Goal: Task Accomplishment & Management: Use online tool/utility

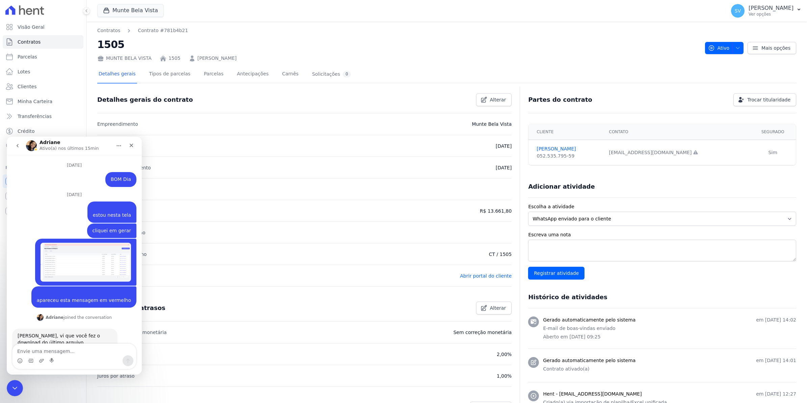
scroll to position [1, 0]
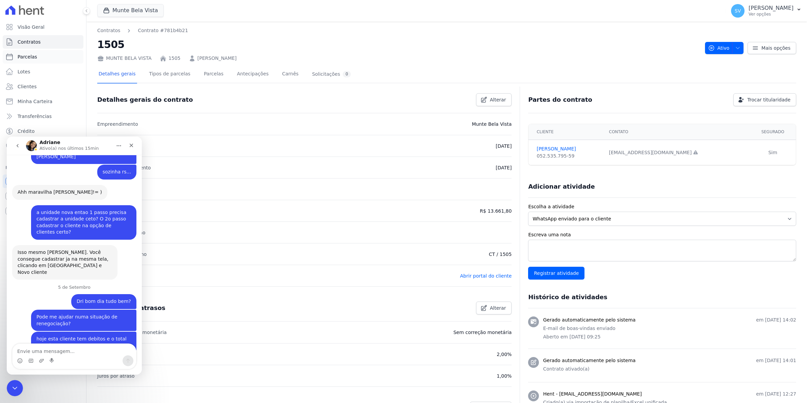
click at [29, 56] on span "Parcelas" at bounding box center [28, 56] width 20 height 7
select select
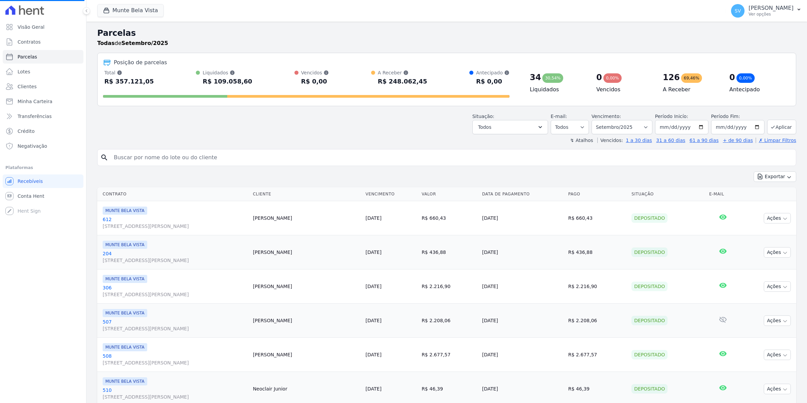
click at [166, 155] on input "search" at bounding box center [452, 158] width 684 height 14
select select
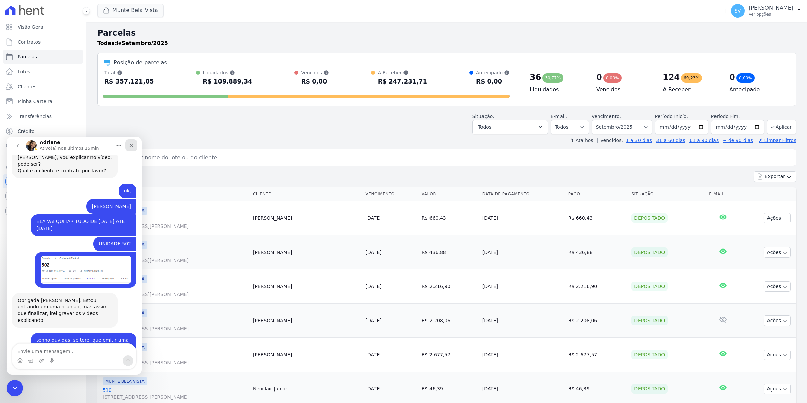
scroll to position [5418, 0]
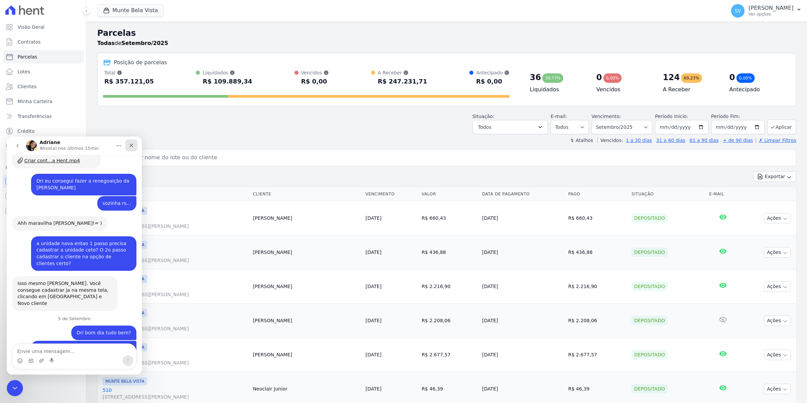
click at [130, 146] on icon "Fechar" at bounding box center [132, 146] width 4 height 4
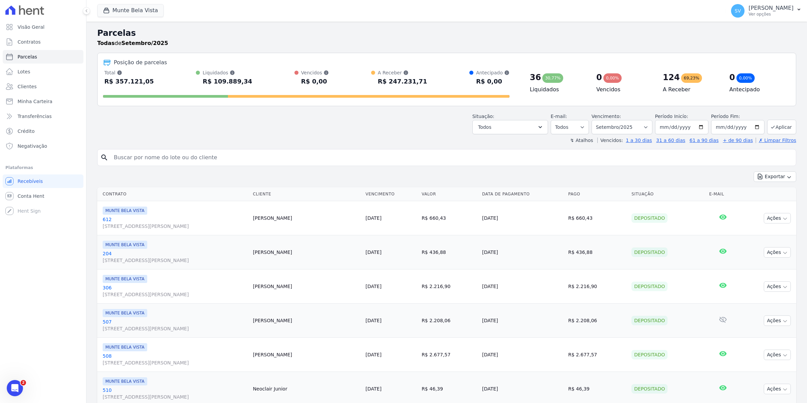
scroll to position [0, 0]
click at [145, 156] on input "search" at bounding box center [452, 158] width 684 height 14
type input "zuleide"
select select
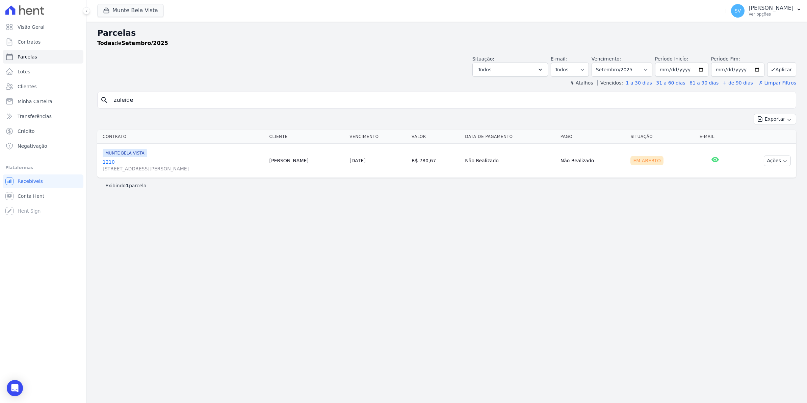
click at [109, 164] on link "1210 Avenida Brigadeiro Faria Lima, 1306, 4 andar, Pinheiros" at bounding box center [183, 165] width 161 height 14
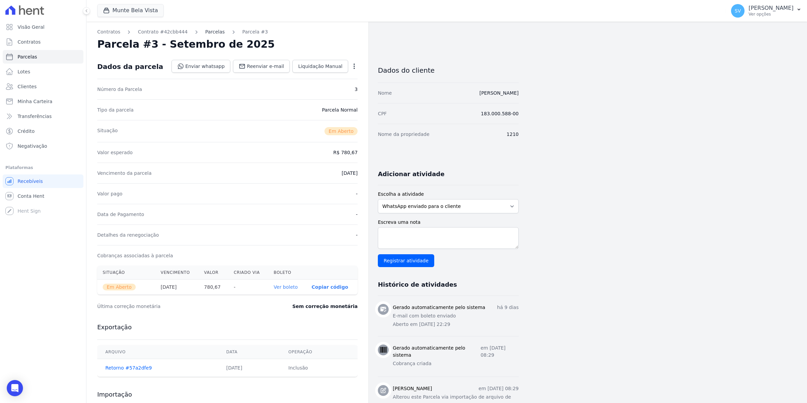
click at [210, 29] on link "Parcelas" at bounding box center [215, 31] width 20 height 7
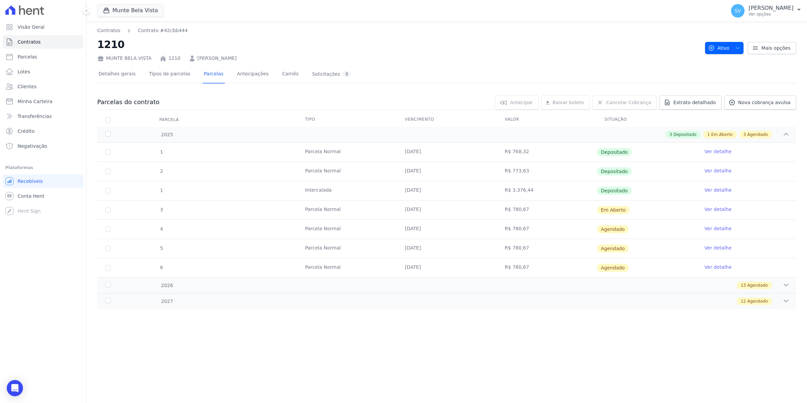
click at [722, 210] on link "Ver detalhe" at bounding box center [718, 209] width 27 height 7
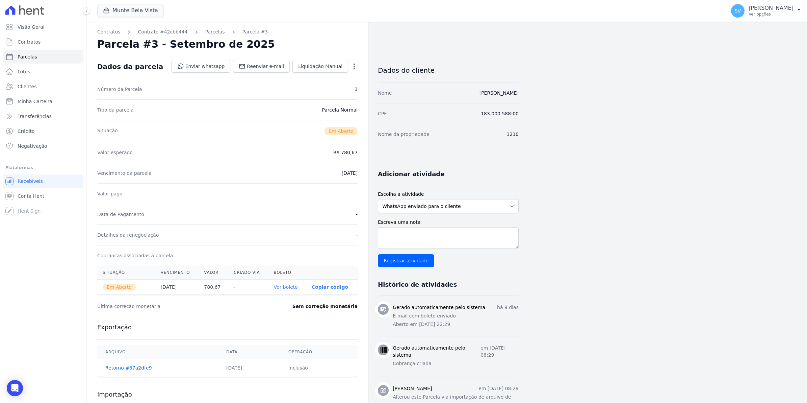
click at [351, 68] on icon "button" at bounding box center [354, 66] width 7 height 7
click at [255, 134] on div "Situação Em Aberto" at bounding box center [227, 131] width 260 height 22
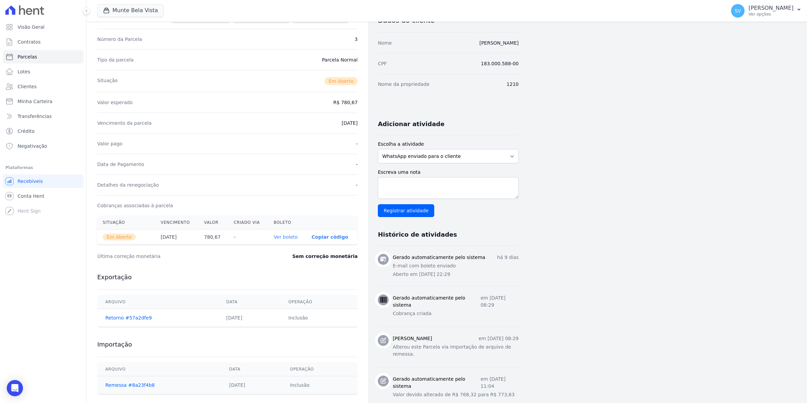
scroll to position [127, 0]
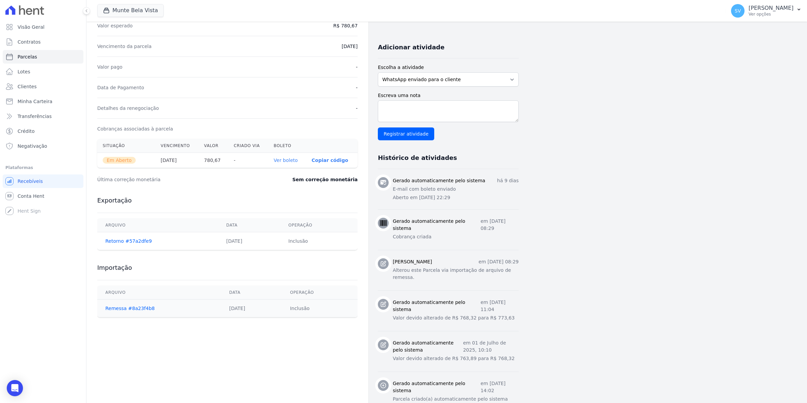
click at [283, 158] on link "Ver boleto" at bounding box center [286, 159] width 24 height 5
click at [14, 195] on link "Conta Hent" at bounding box center [43, 196] width 81 height 14
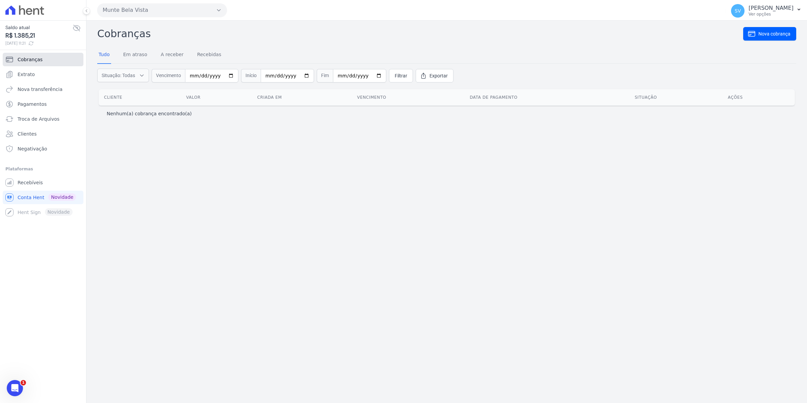
click at [23, 66] on link "Cobranças" at bounding box center [43, 60] width 81 height 14
click at [28, 72] on span "Extrato" at bounding box center [26, 74] width 17 height 7
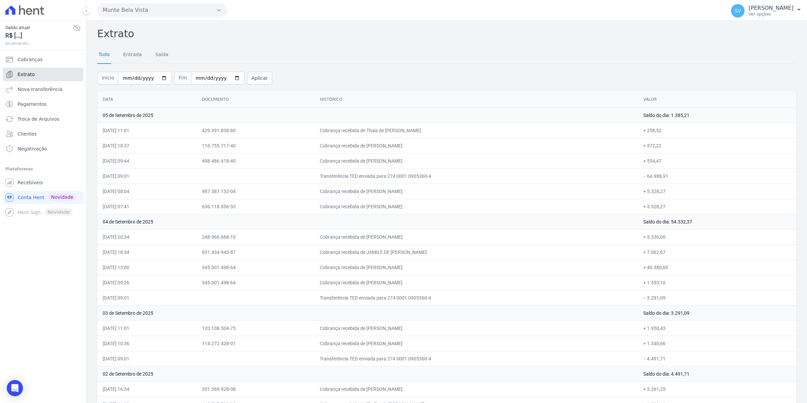
click at [30, 74] on span "Extrato" at bounding box center [26, 74] width 17 height 7
click at [34, 187] on link "Recebíveis" at bounding box center [43, 183] width 81 height 14
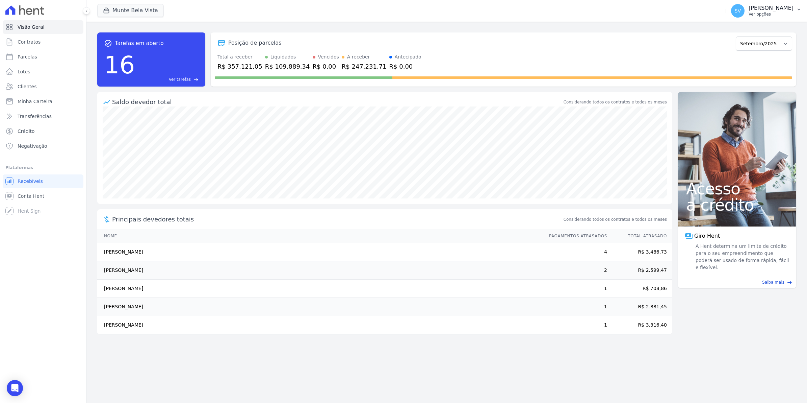
click at [741, 13] on span "SV" at bounding box center [738, 10] width 6 height 5
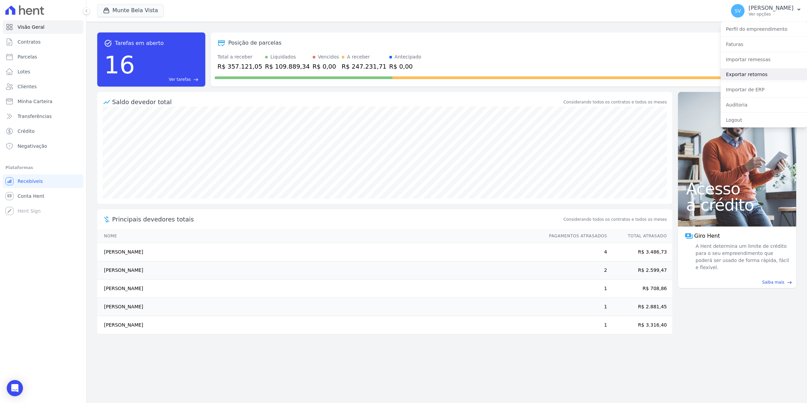
click at [745, 75] on link "Exportar retornos" at bounding box center [764, 74] width 86 height 12
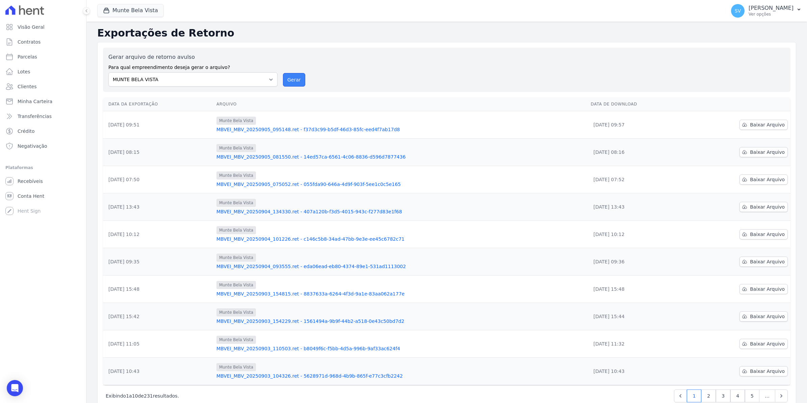
click at [288, 83] on button "Gerar" at bounding box center [294, 80] width 22 height 14
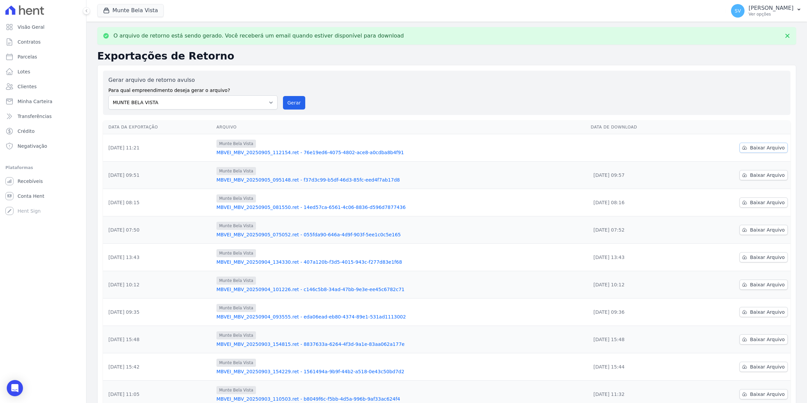
click at [762, 150] on span "Baixar Arquivo" at bounding box center [767, 147] width 35 height 7
click at [445, 106] on div "Gerar arquivo de retorno avulso Para qual empreendimento deseja gerar o arquivo…" at bounding box center [446, 92] width 677 height 33
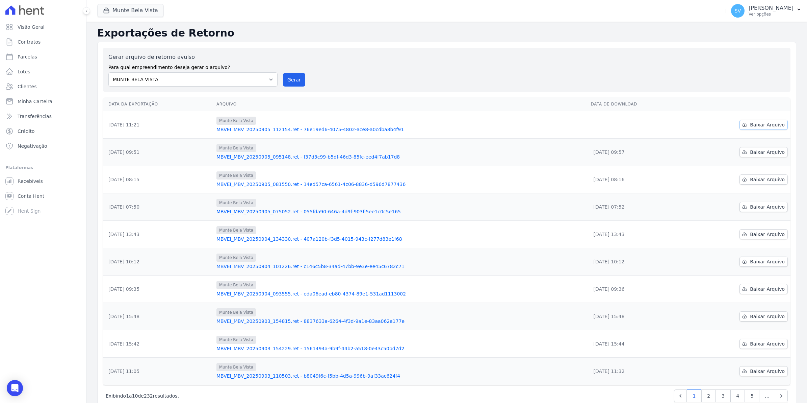
click at [756, 126] on span "Baixar Arquivo" at bounding box center [767, 124] width 35 height 7
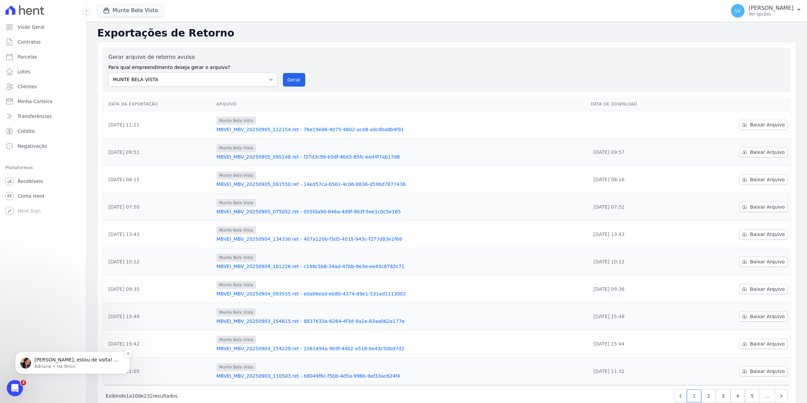
click at [71, 363] on p "Adriane • Há 8min" at bounding box center [77, 366] width 87 height 6
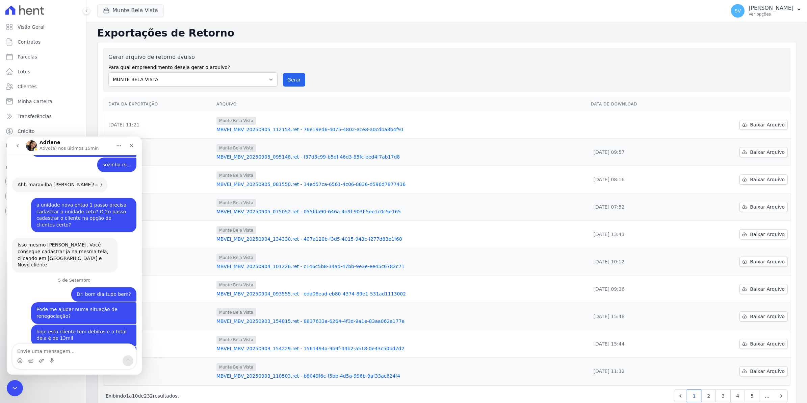
scroll to position [5462, 0]
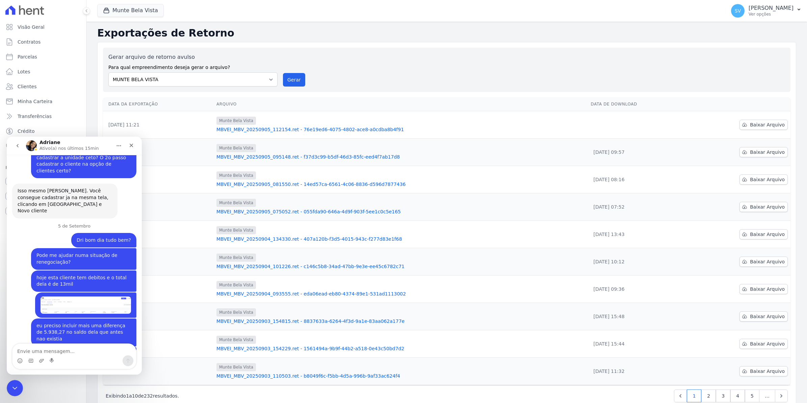
click at [66, 351] on textarea "Envie uma mensagem..." at bounding box center [74, 348] width 124 height 11
type textarea "A"
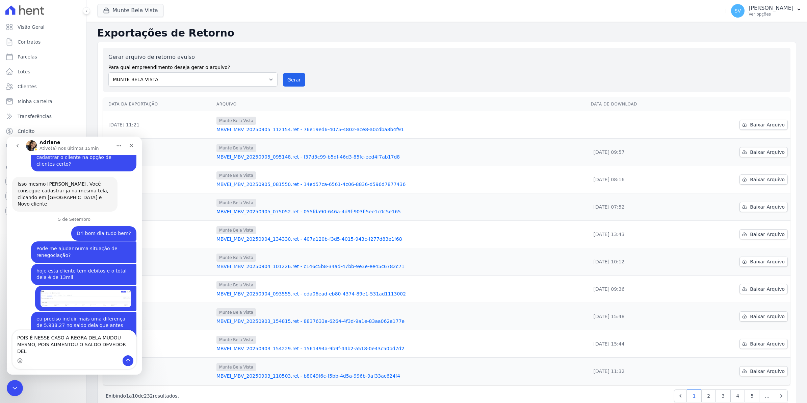
type textarea "POIS É NESSE CASO A REGRA DELA MUDOU MESMO, POIS AUMENTOU O SALDO DEVEDOR DELA"
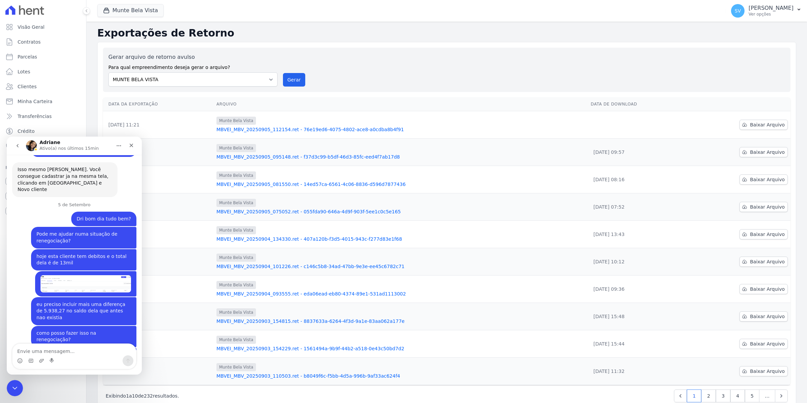
scroll to position [5484, 0]
type textarea "ENTAO ERA 13 E AGORA PASSOU A SER 19MIL"
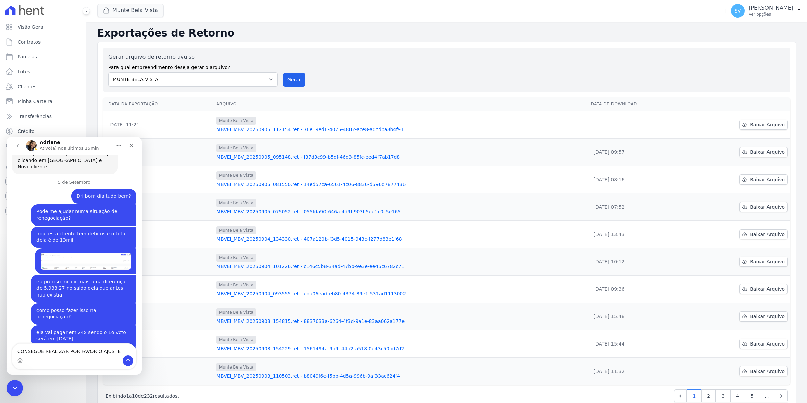
type textarea "CONSEGUE REALIZAR POR FAVOR O AJUSTE?"
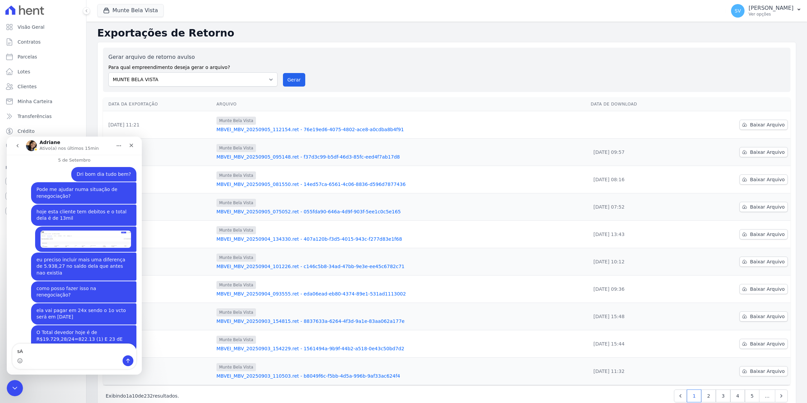
type textarea "s"
type textarea "D"
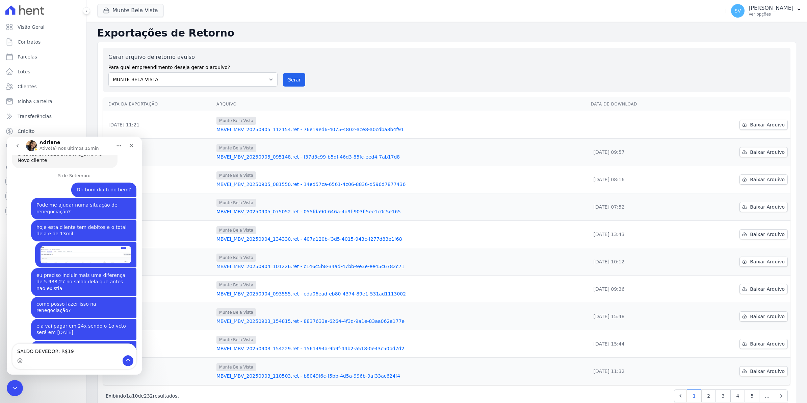
scroll to position [5544, 0]
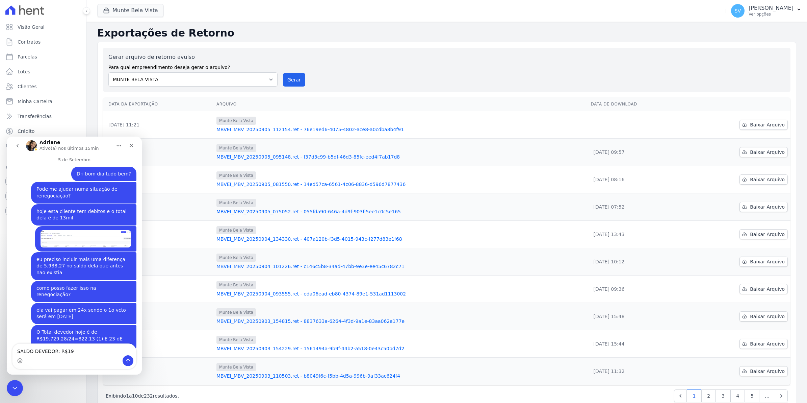
type textarea "SALDO DEVEDOR: R$19"
drag, startPoint x: 81, startPoint y: 350, endPoint x: -2, endPoint y: 350, distance: 83.1
click at [7, 350] on html "Adriane Ativo(a) nos últimos 15min 7 de Julho BOM Dia Simone • Há 8sem 15 de Ag…" at bounding box center [74, 255] width 135 height 238
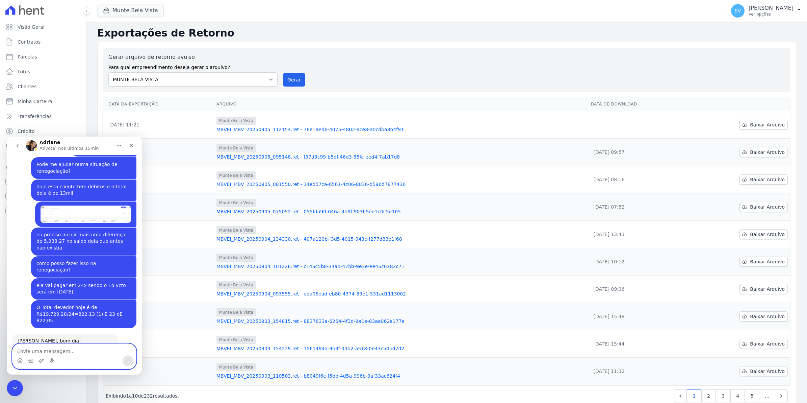
scroll to position [5585, 0]
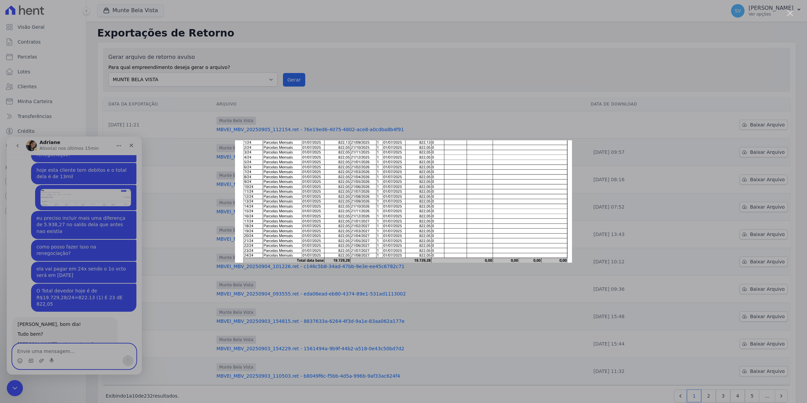
click at [43, 356] on div "Messenger da Intercom" at bounding box center [403, 201] width 807 height 403
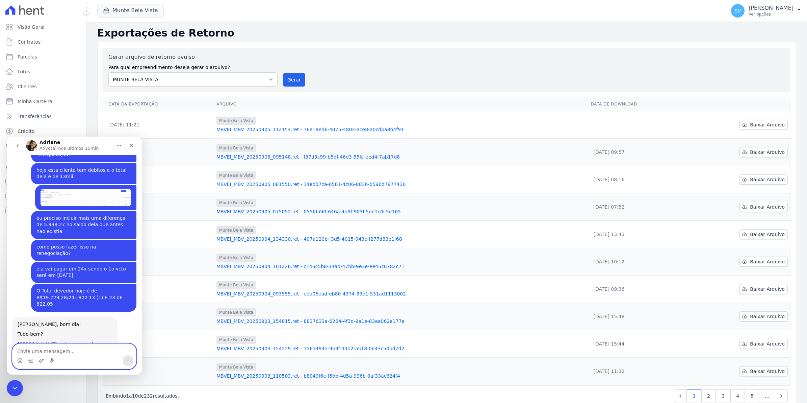
click at [42, 353] on textarea "Envie uma mensagem..." at bounding box center [74, 348] width 124 height 11
type textarea "o"
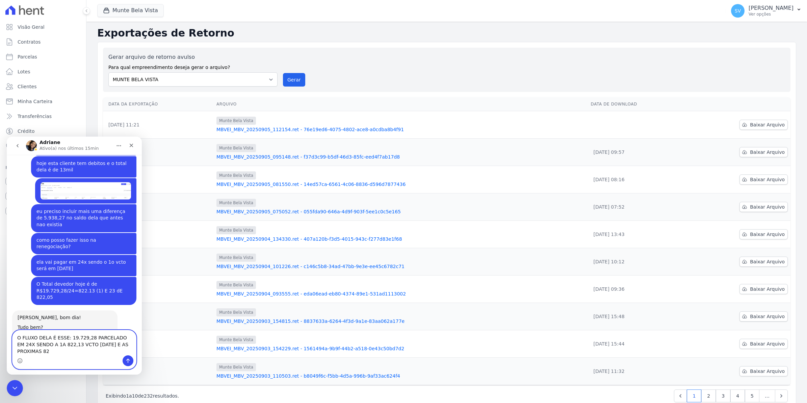
scroll to position [5599, 0]
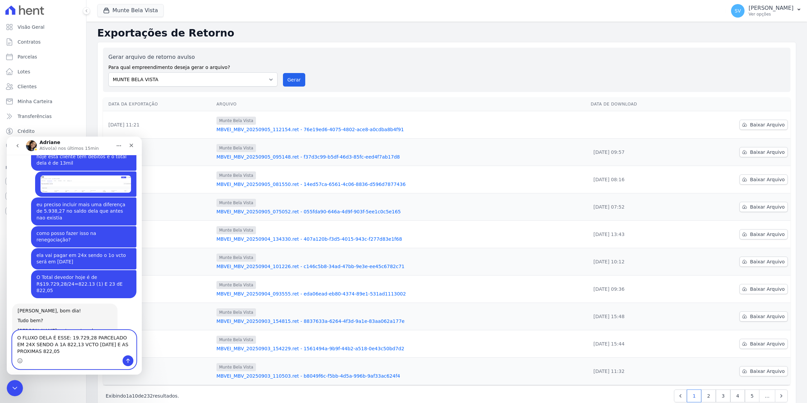
type textarea "O FLUXO DELA É ESSE: 19.729,28 PARCELADO EM 24X SENDO A 1A 822,13 VCTO [DATE] E…"
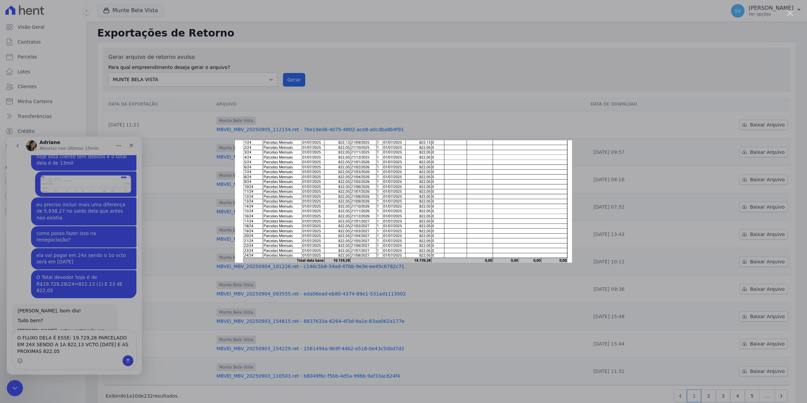
scroll to position [0, 0]
click at [483, 223] on img "Fechar" at bounding box center [403, 201] width 337 height 122
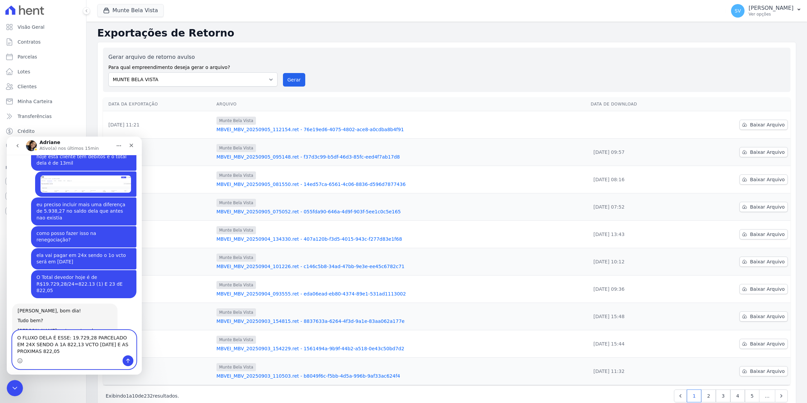
click at [40, 353] on textarea "O FLUXO DELA É ESSE: 19.729,28 PARCELADO EM 24X SENDO A 1A 822,13 VCTO [DATE] E…" at bounding box center [74, 342] width 124 height 25
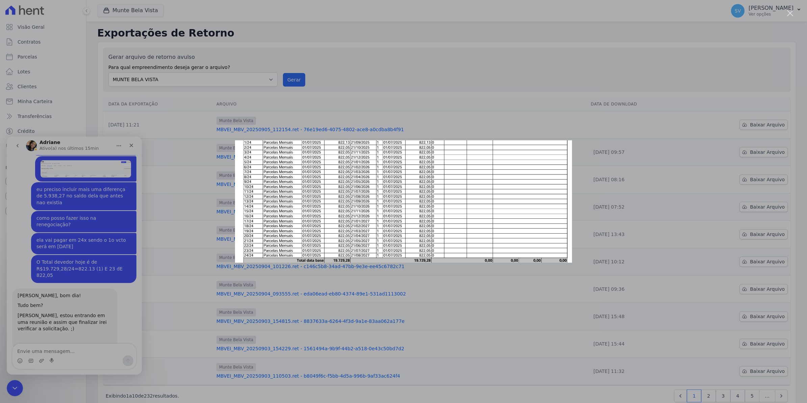
scroll to position [0, 0]
click at [165, 283] on div "Messenger da Intercom" at bounding box center [403, 201] width 807 height 403
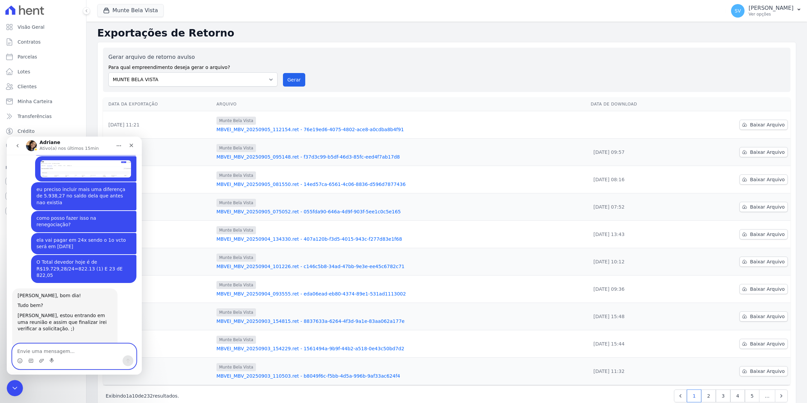
click at [77, 350] on textarea "Envie uma mensagem..." at bounding box center [74, 348] width 124 height 11
type textarea "p"
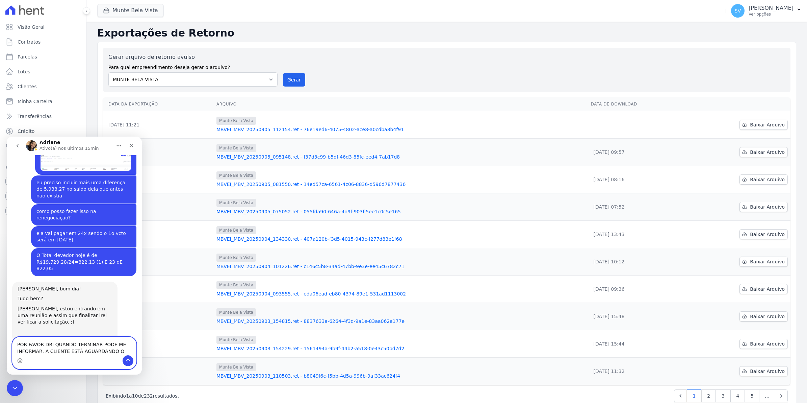
type textarea "POR FAVOR DRI QUANDO TERMINAR PODE ME INFORMAR, A CLIENTE ESTÁ AGUARDANDO O BOL…"
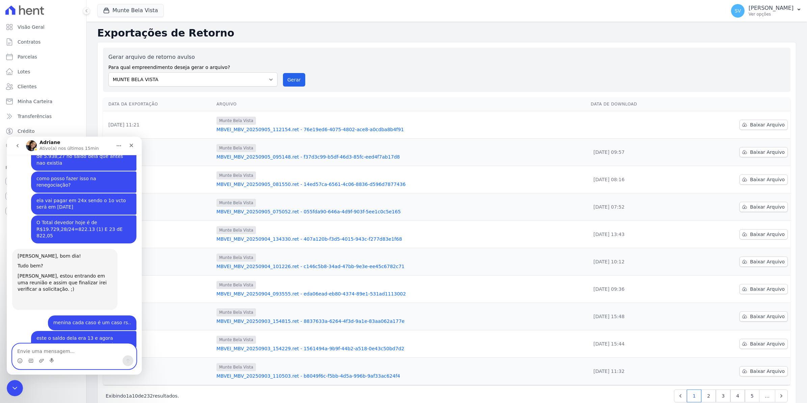
scroll to position [5678, 0]
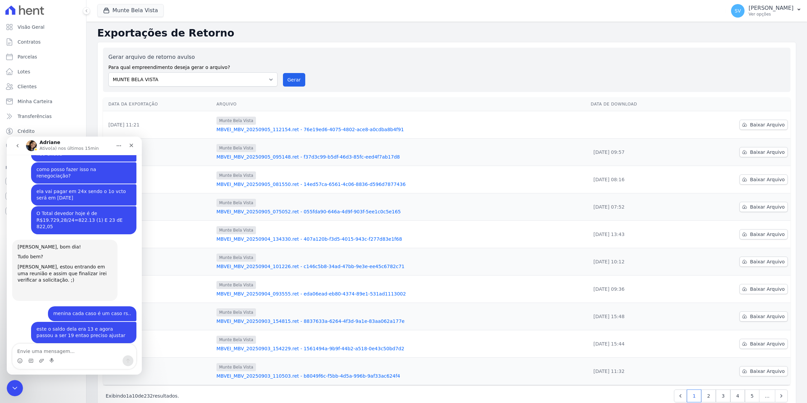
click at [88, 358] on div "Messenger da Intercom" at bounding box center [74, 360] width 124 height 11
click at [86, 353] on textarea "Envie uma mensagem..." at bounding box center [74, 348] width 124 height 11
type textarea "m"
type textarea "e"
type textarea "muito obrigada"
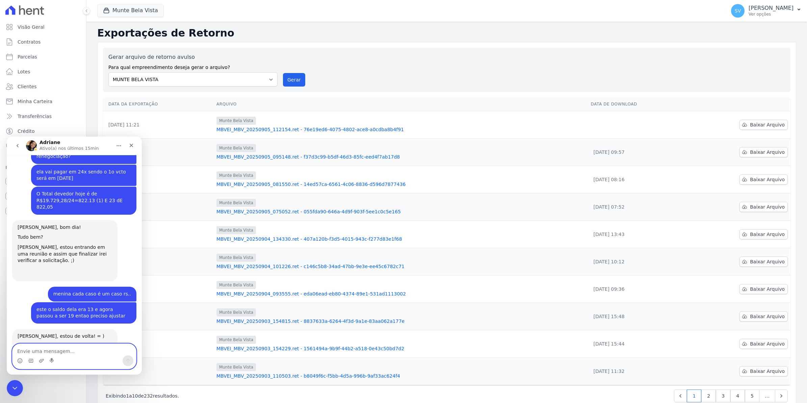
scroll to position [5699, 0]
type textarea "bom almoço"
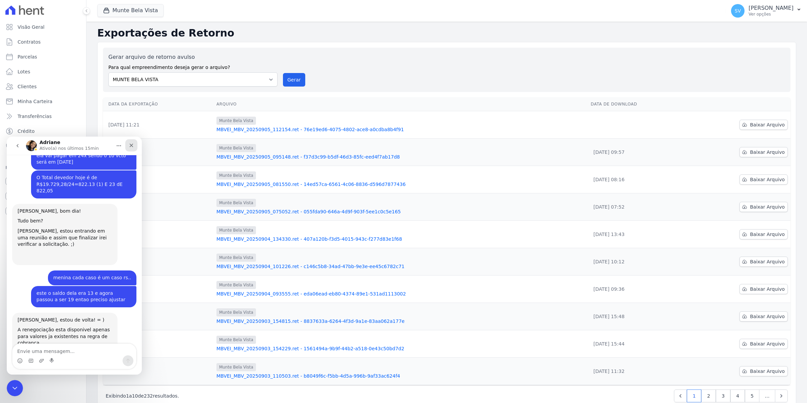
click at [133, 145] on icon "Fechar" at bounding box center [131, 145] width 5 height 5
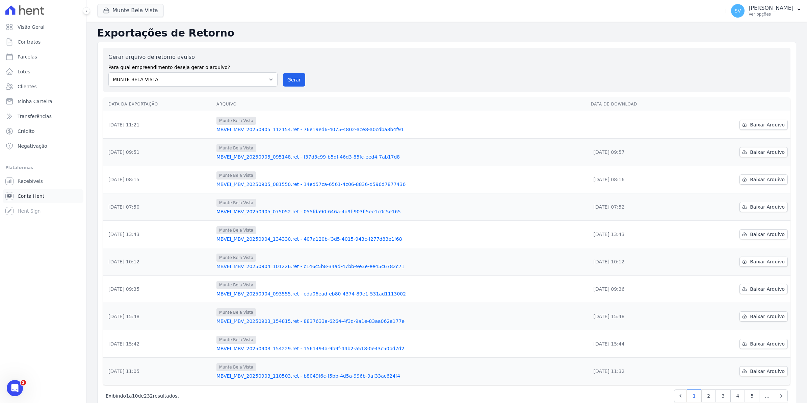
scroll to position [5566, 0]
click at [25, 194] on span "Conta Hent" at bounding box center [31, 196] width 27 height 7
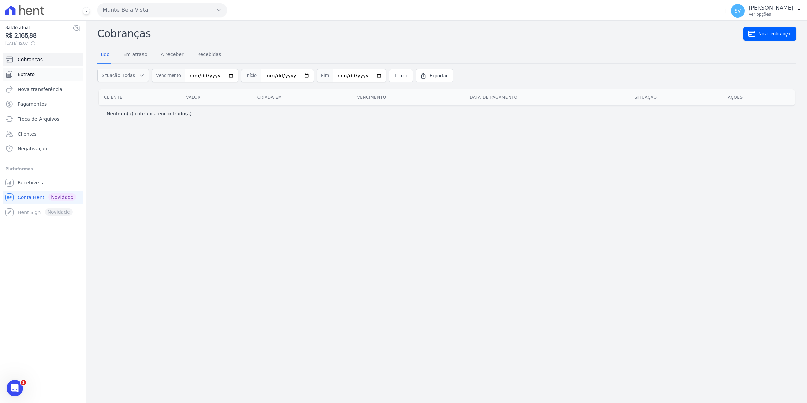
click at [33, 77] on link "Extrato" at bounding box center [43, 75] width 81 height 14
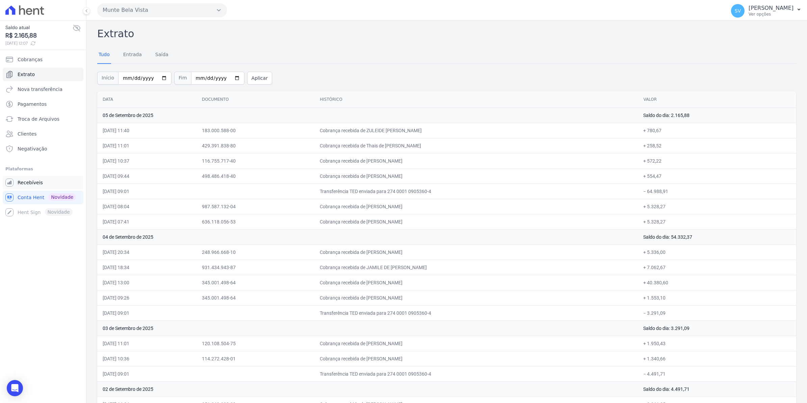
click at [39, 184] on span "Recebíveis" at bounding box center [30, 182] width 25 height 7
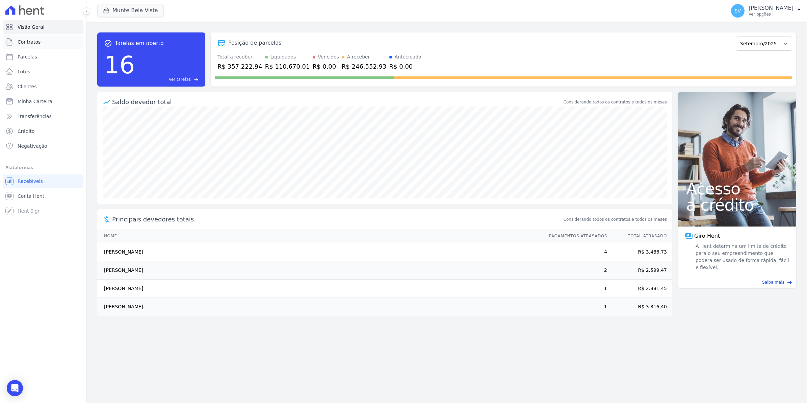
click at [40, 44] on link "Contratos" at bounding box center [43, 42] width 81 height 14
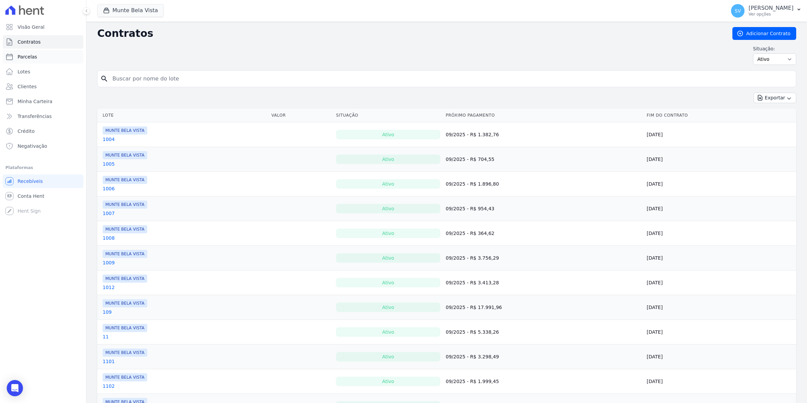
click at [20, 52] on link "Parcelas" at bounding box center [43, 57] width 81 height 14
select select
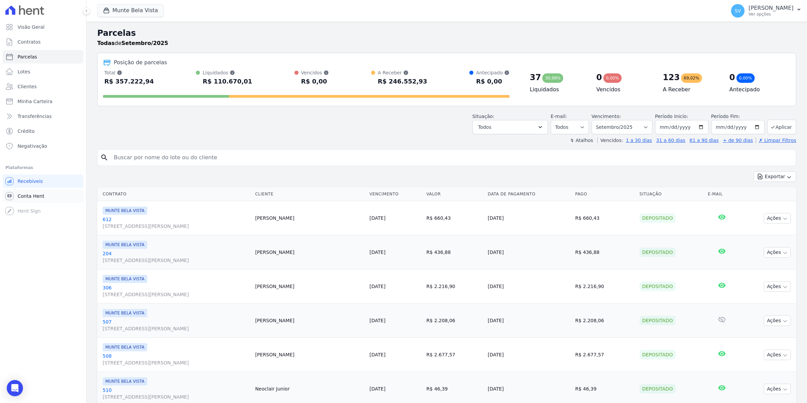
click at [29, 195] on span "Conta Hent" at bounding box center [31, 196] width 27 height 7
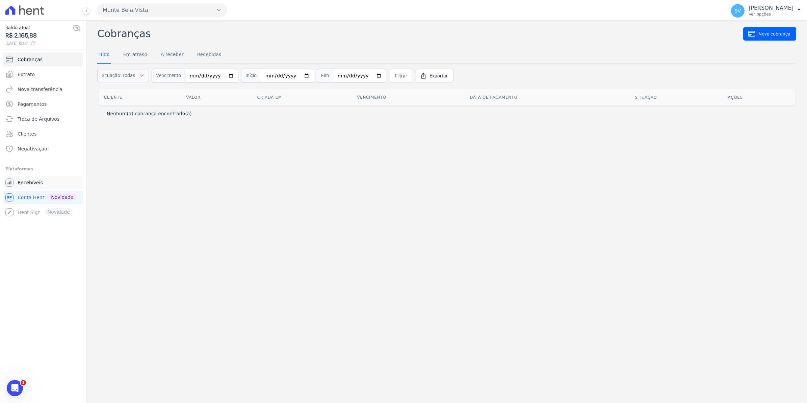
click at [29, 185] on span "Recebíveis" at bounding box center [30, 182] width 25 height 7
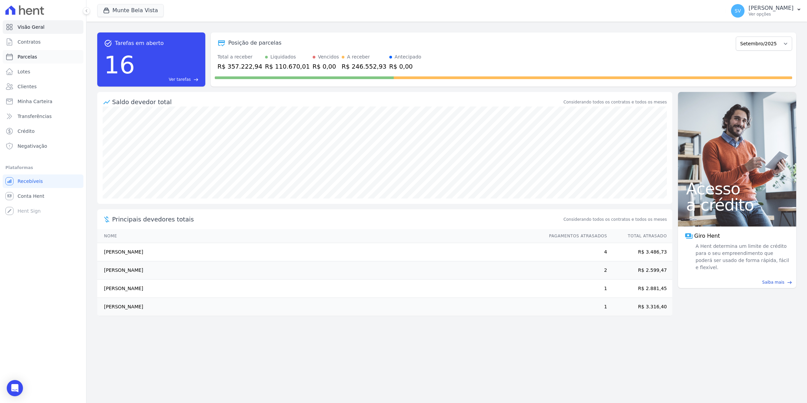
click at [18, 56] on span "Parcelas" at bounding box center [28, 56] width 20 height 7
select select
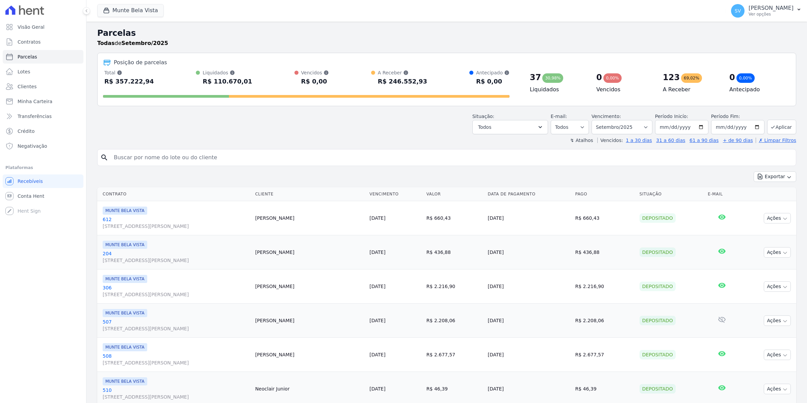
select select
click at [746, 18] on button "SV [PERSON_NAME] Ver opções" at bounding box center [766, 10] width 81 height 19
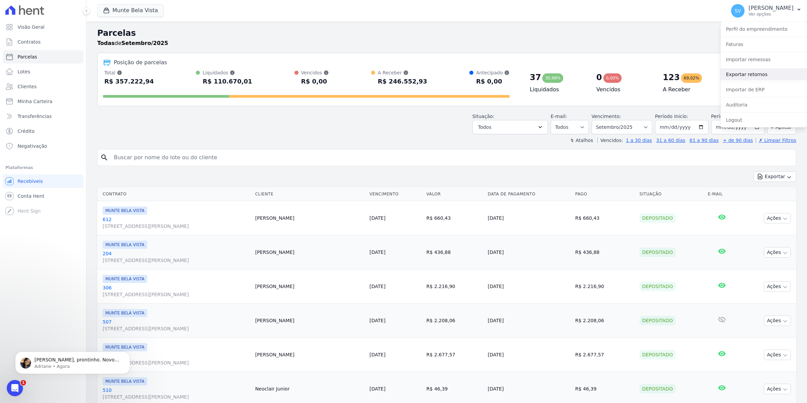
click at [742, 77] on link "Exportar retornos" at bounding box center [764, 74] width 86 height 12
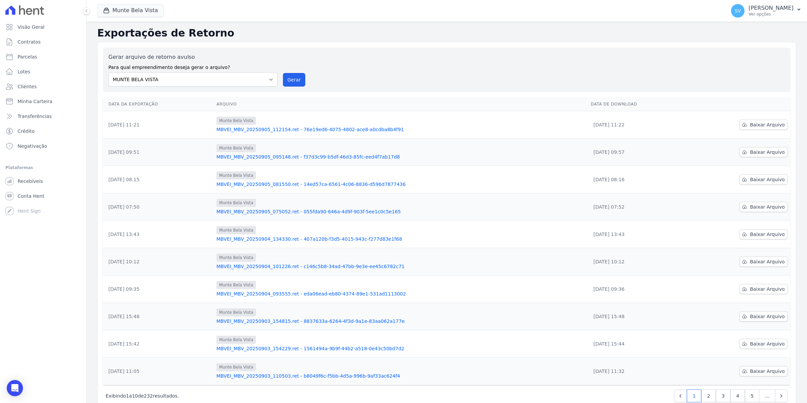
drag, startPoint x: 296, startPoint y: 76, endPoint x: 441, endPoint y: 71, distance: 144.6
click at [296, 76] on button "Gerar" at bounding box center [294, 80] width 22 height 14
click at [18, 385] on icon "Open Intercom Messenger" at bounding box center [15, 387] width 8 height 9
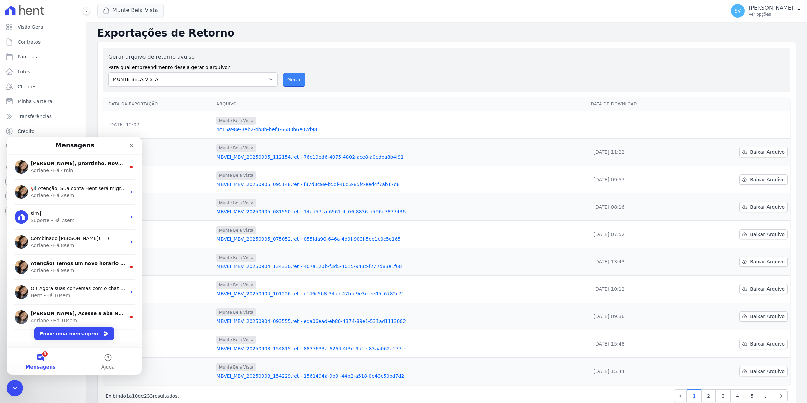
click at [298, 79] on button "Gerar" at bounding box center [294, 80] width 22 height 14
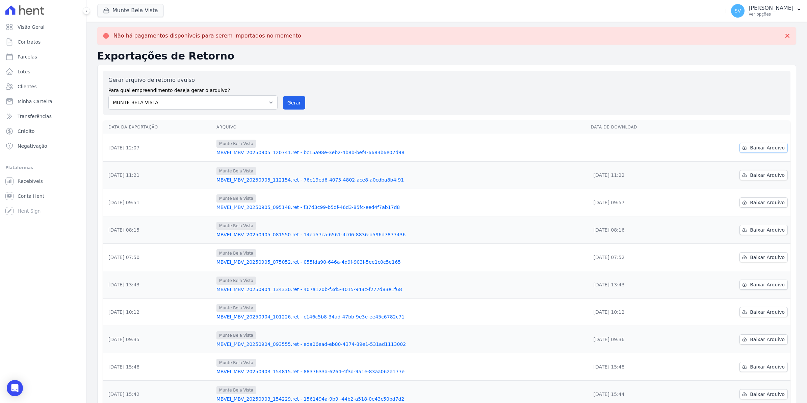
click at [751, 151] on link "Baixar Arquivo" at bounding box center [764, 148] width 48 height 10
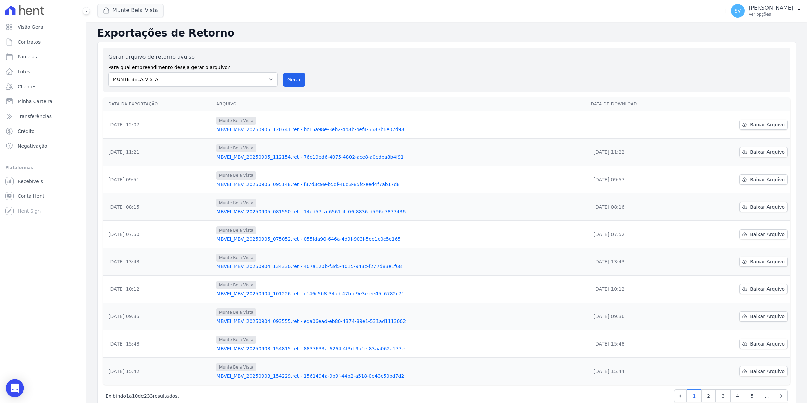
click at [18, 388] on icon "Open Intercom Messenger" at bounding box center [14, 387] width 9 height 9
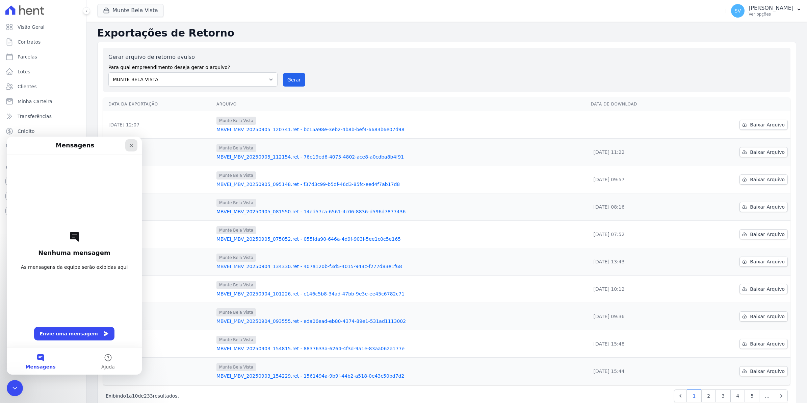
click at [131, 146] on icon "Fechar" at bounding box center [131, 145] width 5 height 5
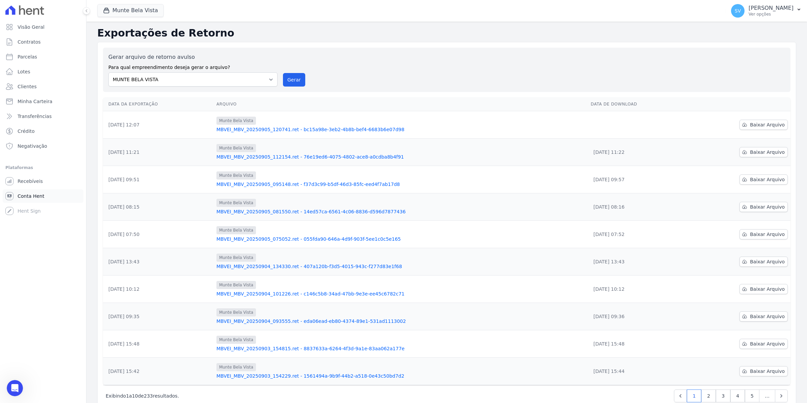
click at [32, 193] on span "Conta Hent" at bounding box center [31, 196] width 27 height 7
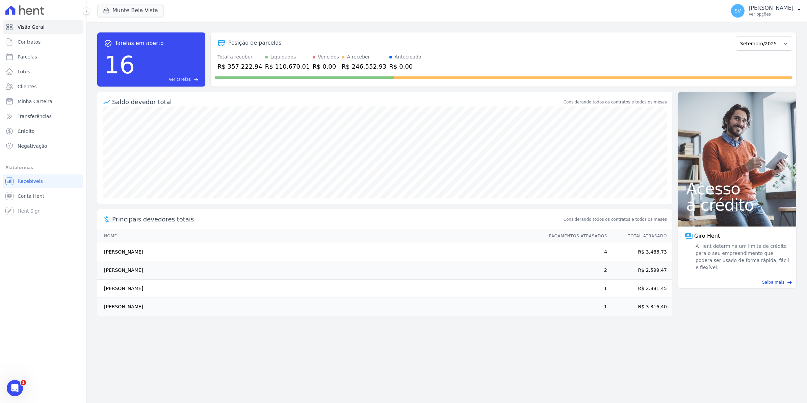
click at [24, 385] on div "Visão Geral Contratos [GEOGRAPHIC_DATA] Lotes Clientes Minha Carteira Transferê…" at bounding box center [43, 201] width 86 height 403
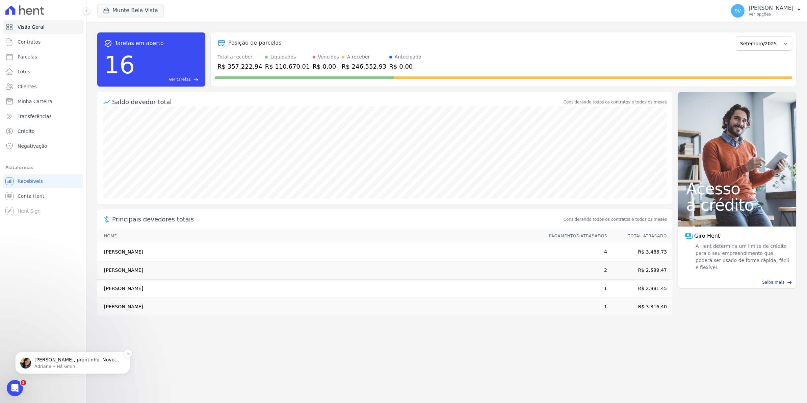
click at [78, 359] on p "[PERSON_NAME], prontinho. Novo fluxo criado." at bounding box center [77, 359] width 87 height 7
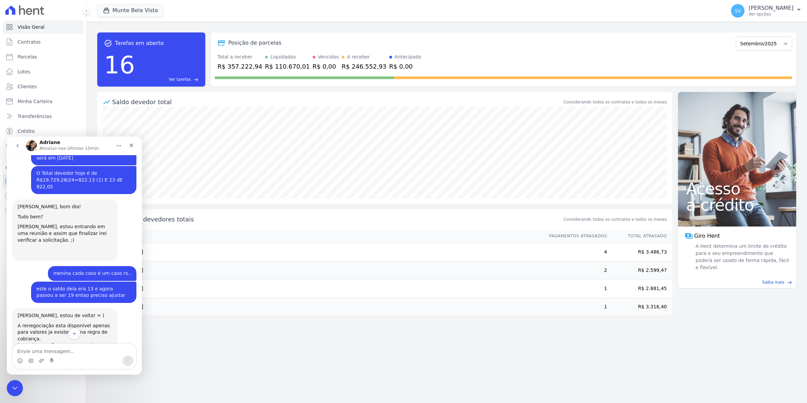
scroll to position [5441, 0]
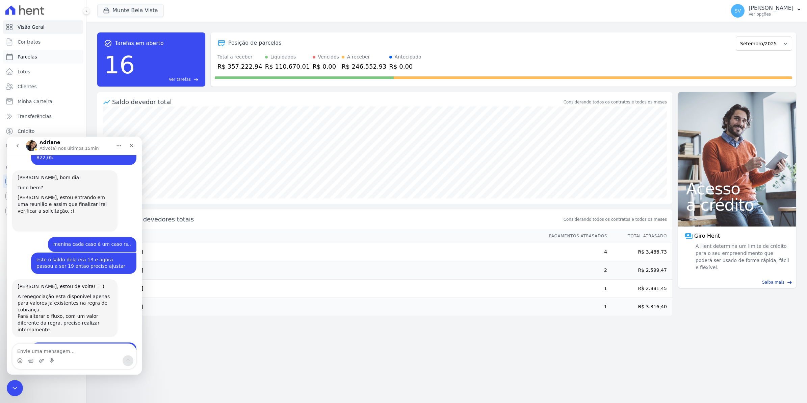
click at [34, 56] on span "Parcelas" at bounding box center [28, 56] width 20 height 7
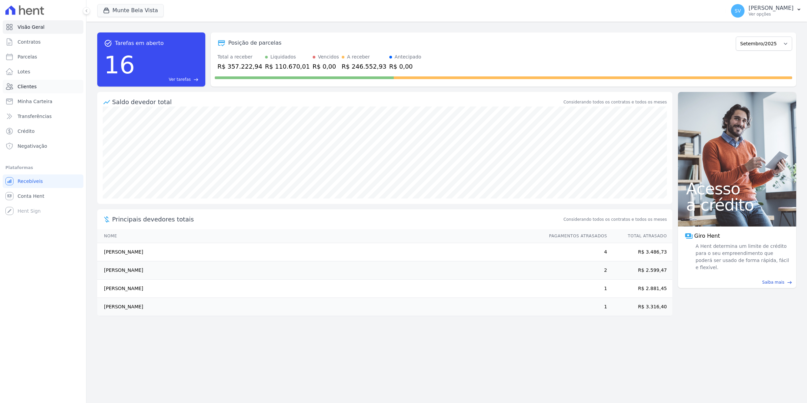
select select
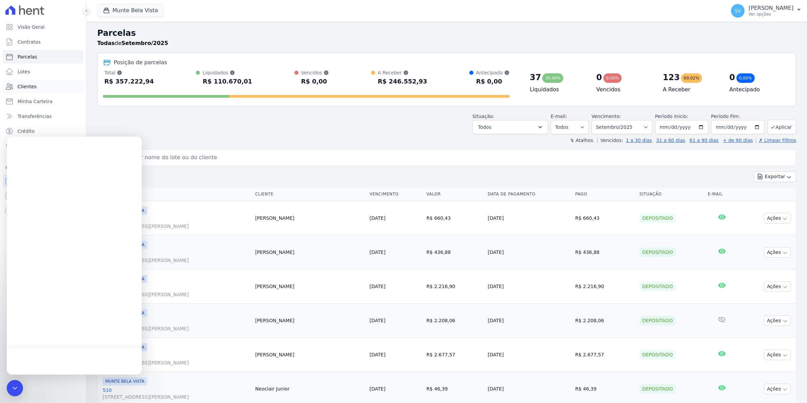
click at [25, 87] on span "Clientes" at bounding box center [27, 86] width 19 height 7
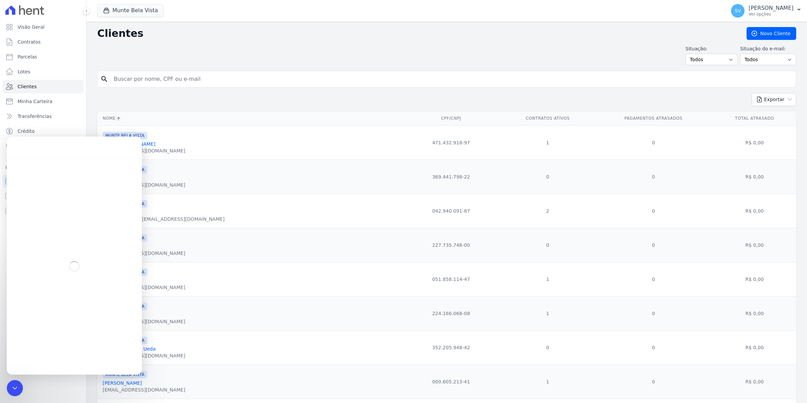
click at [132, 78] on input "search" at bounding box center [452, 79] width 684 height 14
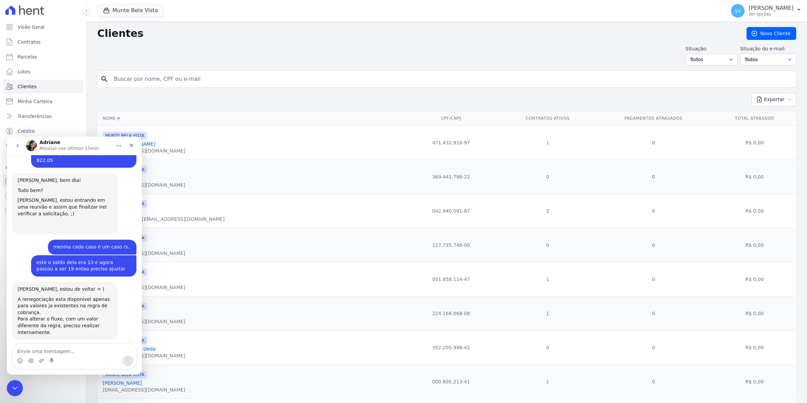
scroll to position [5441, 0]
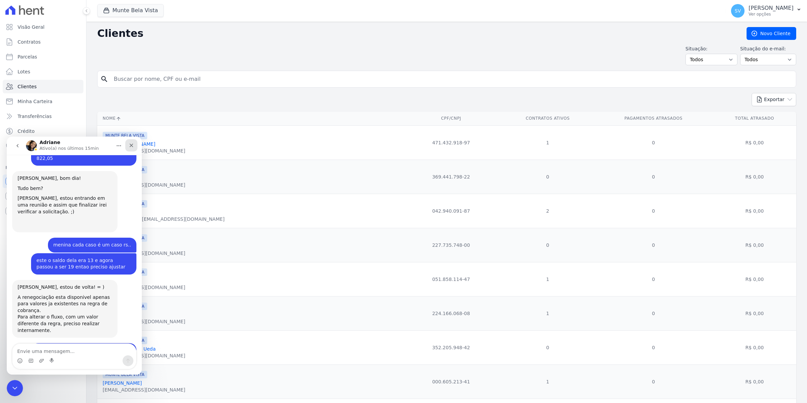
click at [130, 141] on div "Fechar" at bounding box center [131, 145] width 12 height 12
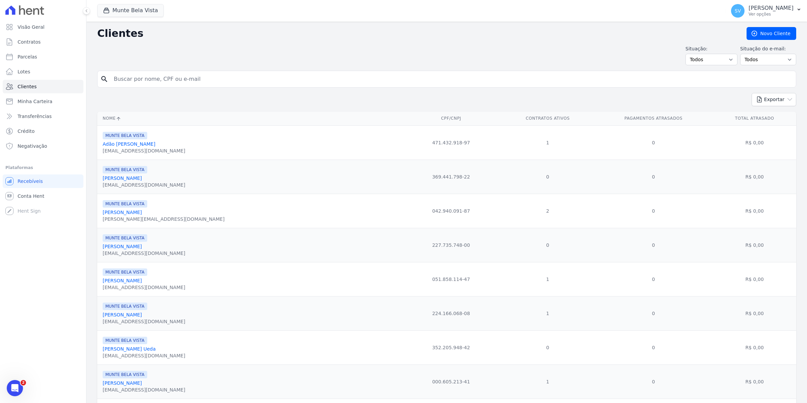
scroll to position [0, 0]
click at [129, 75] on input "search" at bounding box center [452, 79] width 684 height 14
type input "CAMILE"
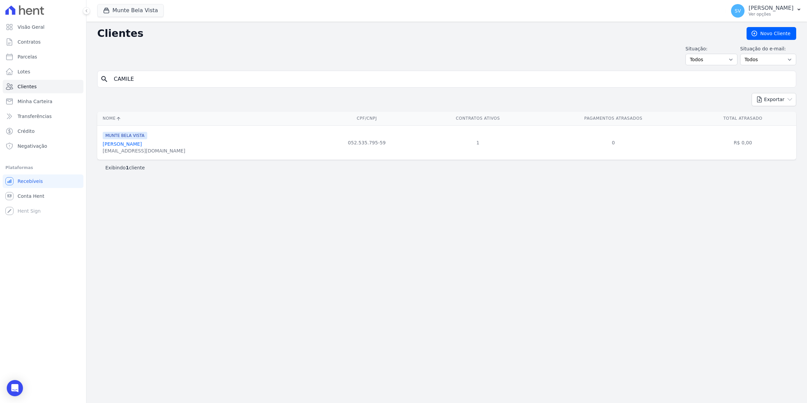
click at [136, 143] on link "Camile Silva Mendes" at bounding box center [122, 143] width 39 height 5
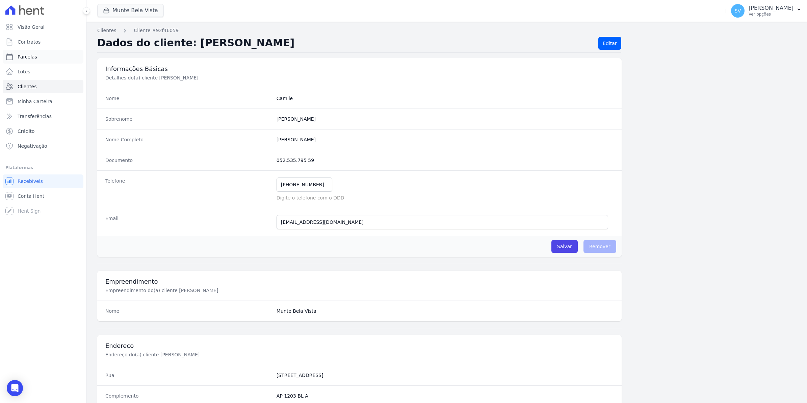
click at [34, 56] on span "Parcelas" at bounding box center [28, 56] width 20 height 7
select select
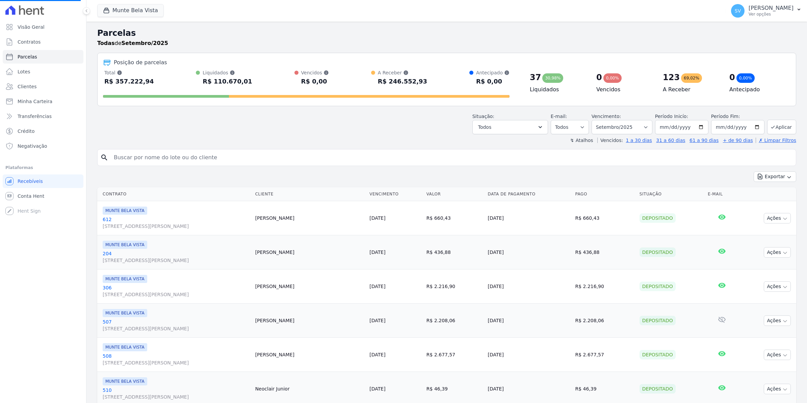
select select
click at [123, 153] on input "search" at bounding box center [452, 158] width 684 height 14
type input "CAMILE"
select select
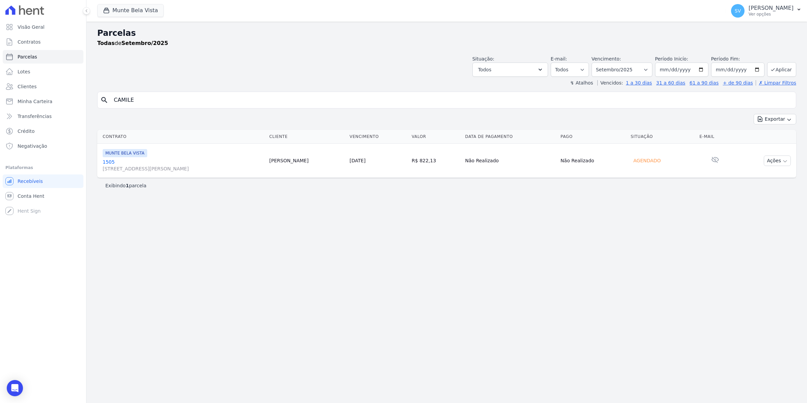
click at [110, 161] on link "1505 Avenida Brigadeiro Faria Lima, 1306, 4 andar, Pinheiros" at bounding box center [183, 165] width 161 height 14
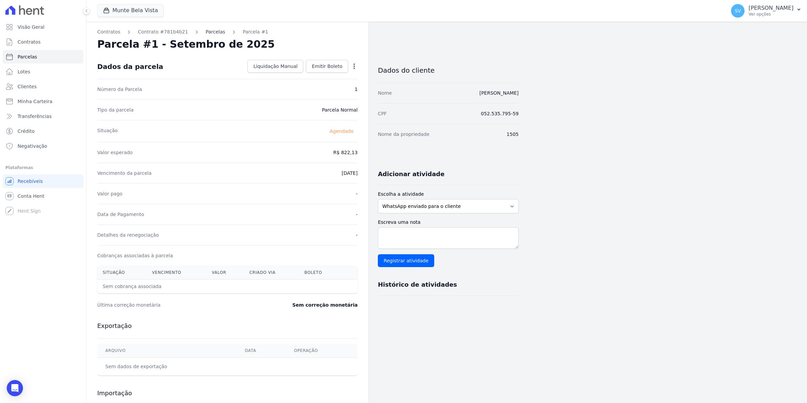
click at [208, 31] on link "Parcelas" at bounding box center [216, 31] width 20 height 7
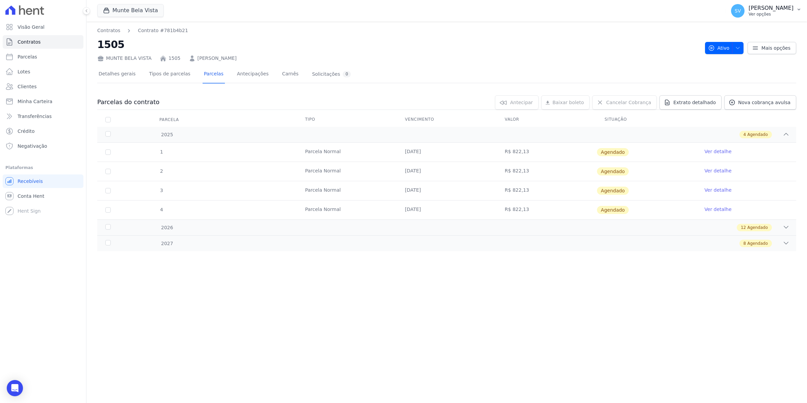
click at [741, 9] on span "SV" at bounding box center [738, 11] width 14 height 14
click at [742, 62] on link "Importar remessas" at bounding box center [764, 59] width 86 height 12
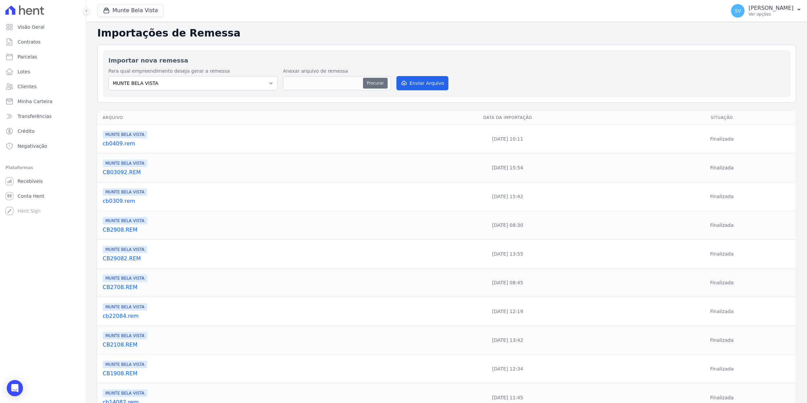
click at [377, 83] on button "Procurar" at bounding box center [375, 83] width 24 height 11
type input "CB0509.REM"
click at [429, 82] on button "Enviar Arquivo" at bounding box center [423, 83] width 52 height 14
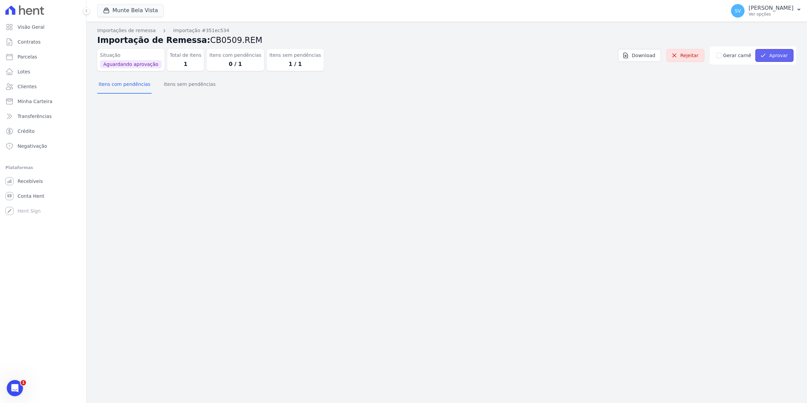
click at [779, 56] on button "Aprovar" at bounding box center [775, 55] width 38 height 13
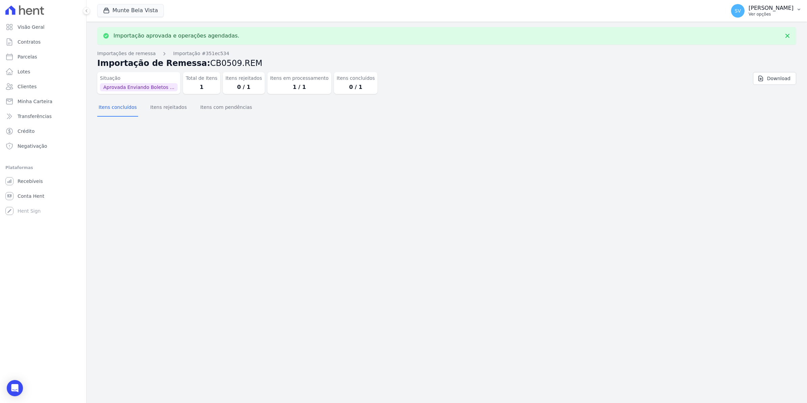
click at [741, 10] on span "SV" at bounding box center [738, 10] width 6 height 5
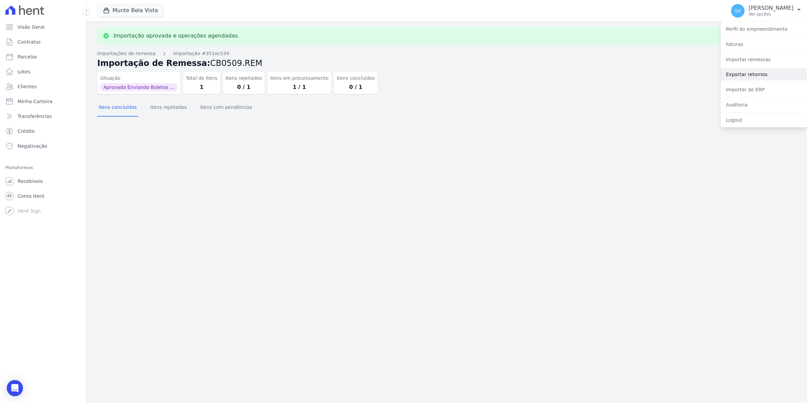
click at [749, 74] on link "Exportar retornos" at bounding box center [764, 74] width 86 height 12
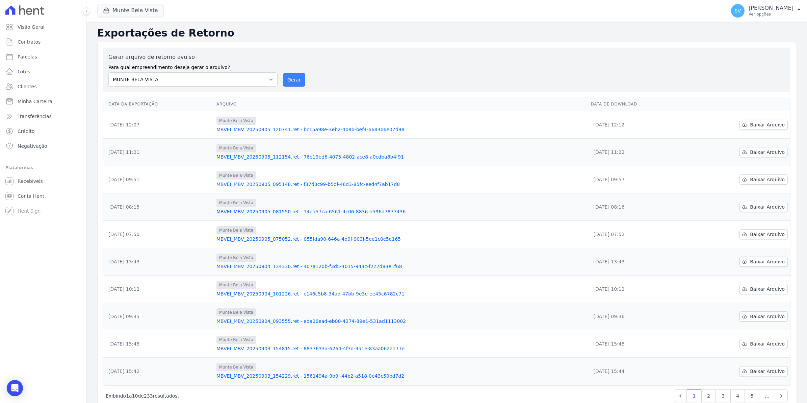
click at [295, 76] on button "Gerar" at bounding box center [294, 80] width 22 height 14
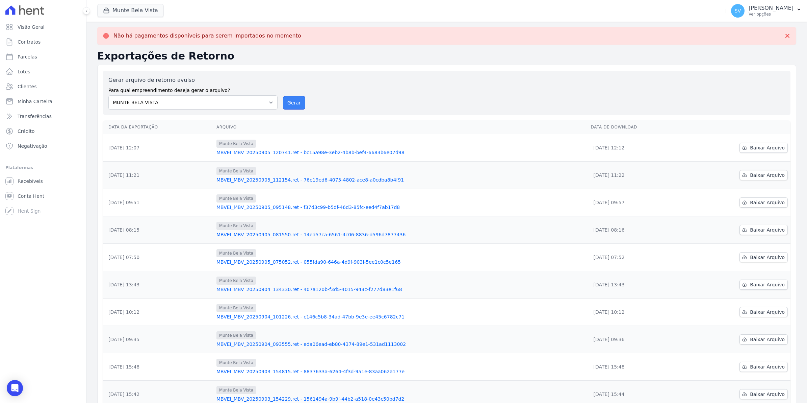
click at [296, 100] on button "Gerar" at bounding box center [294, 103] width 22 height 14
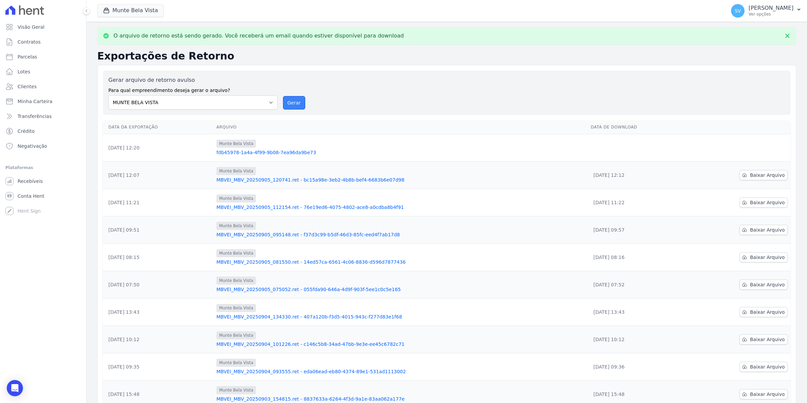
click at [296, 104] on button "Gerar" at bounding box center [294, 103] width 22 height 14
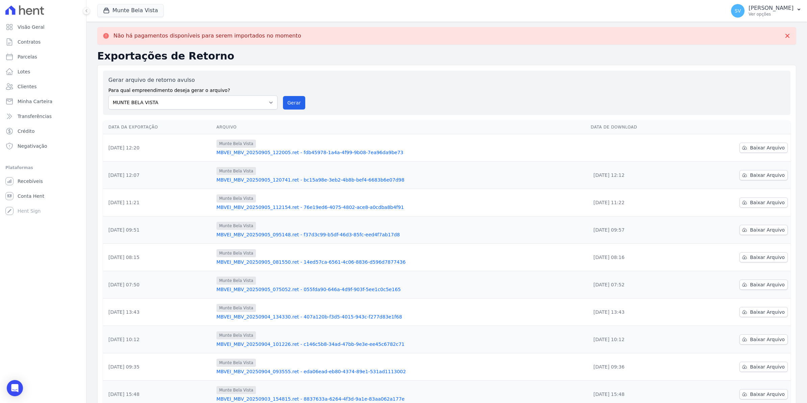
click at [757, 139] on td "Baixar Arquivo" at bounding box center [739, 147] width 103 height 27
click at [762, 148] on span "Baixar Arquivo" at bounding box center [767, 147] width 35 height 7
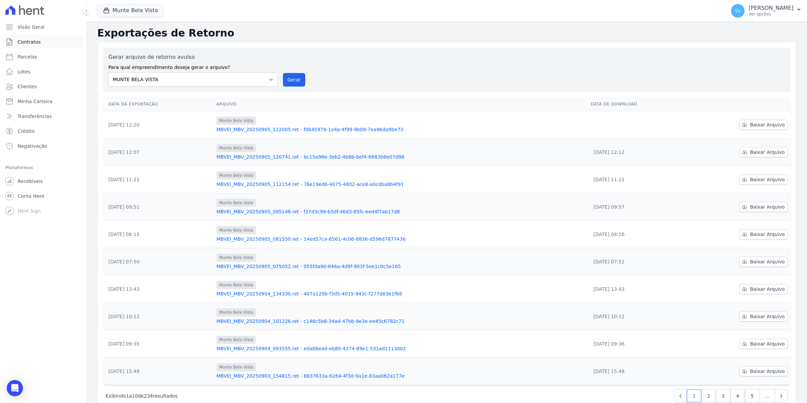
click at [40, 45] on link "Contratos" at bounding box center [43, 42] width 81 height 14
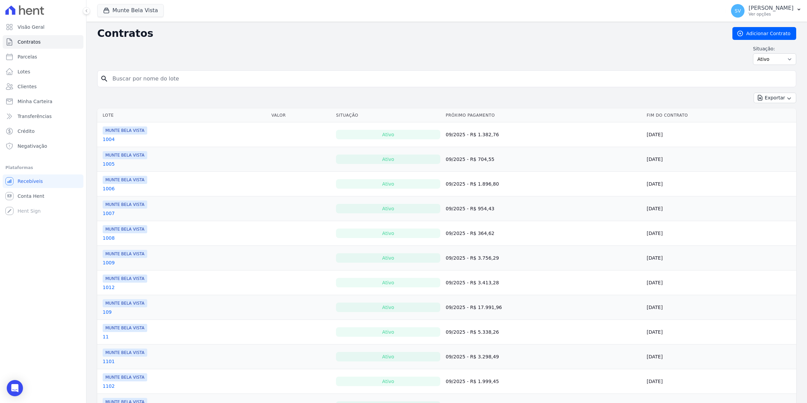
click at [150, 79] on input "search" at bounding box center [450, 79] width 685 height 14
type input "v"
type input "[PERSON_NAME]"
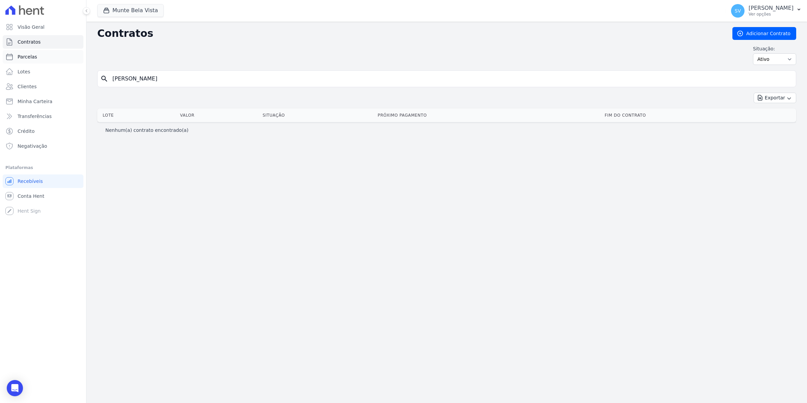
click at [28, 53] on span "Parcelas" at bounding box center [28, 56] width 20 height 7
select select
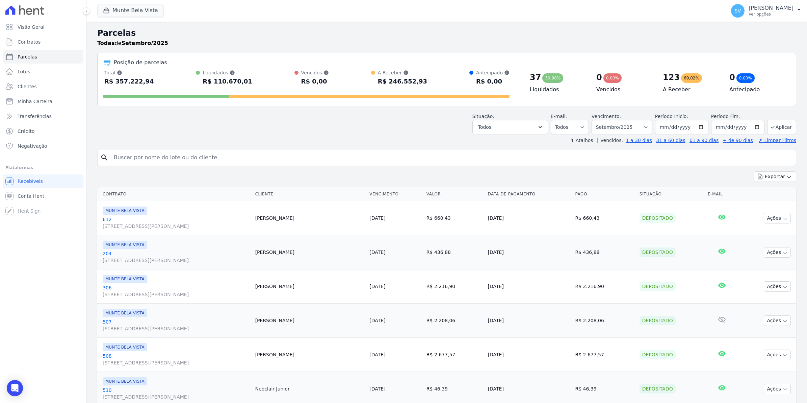
click at [142, 157] on input "search" at bounding box center [452, 158] width 684 height 14
type input "[PERSON_NAME]"
select select
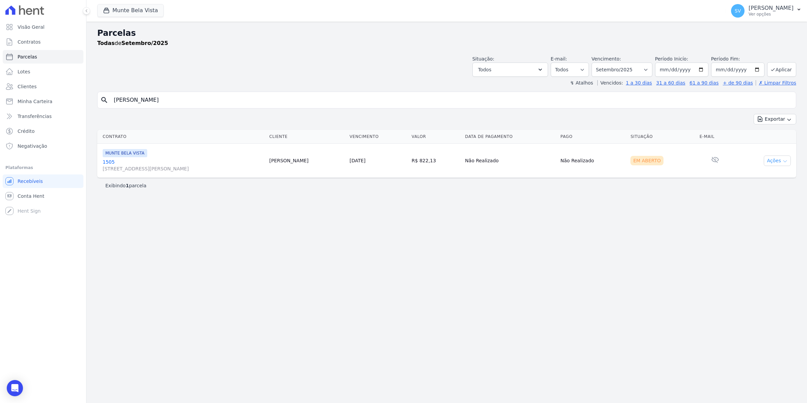
click at [778, 164] on button "Ações" at bounding box center [777, 160] width 27 height 10
click at [769, 180] on link "Ver boleto" at bounding box center [774, 176] width 65 height 12
click at [25, 386] on div "Visão Geral Contratos [GEOGRAPHIC_DATA] Lotes Clientes Minha Carteira Transferê…" at bounding box center [43, 201] width 86 height 403
click at [17, 388] on icon "Open Intercom Messenger" at bounding box center [15, 387] width 8 height 9
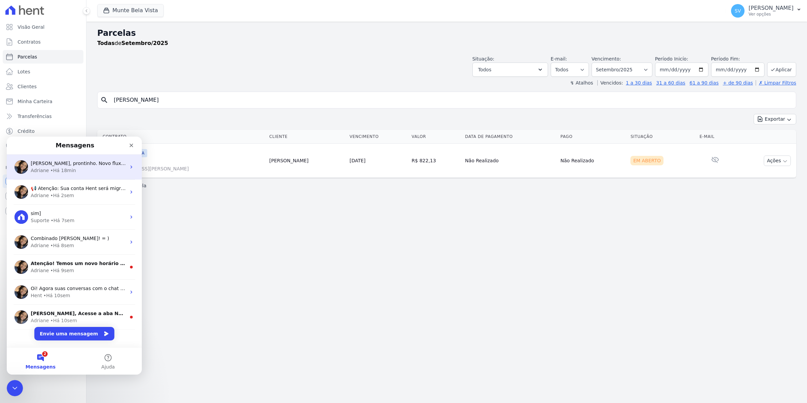
click at [54, 169] on div "• Há 18min" at bounding box center [63, 170] width 26 height 7
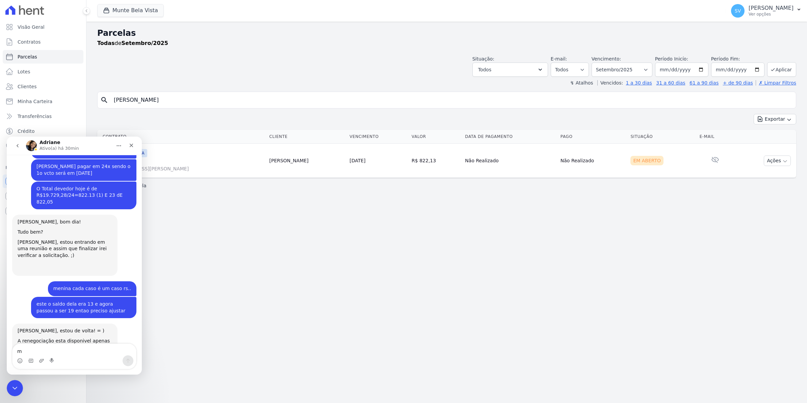
scroll to position [5441, 0]
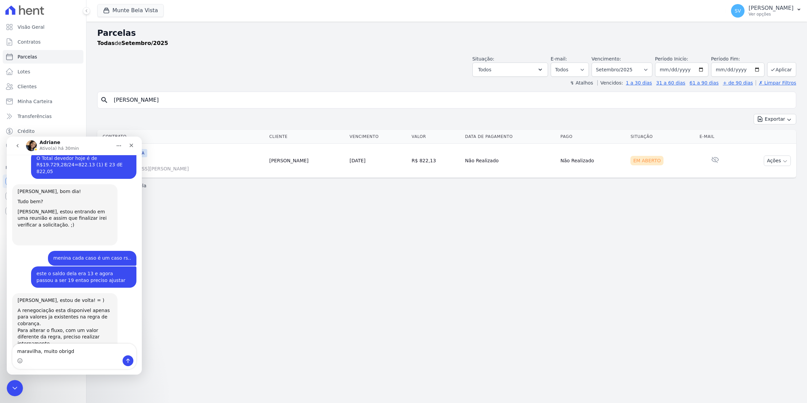
type textarea "maravilha, muito obrigda"
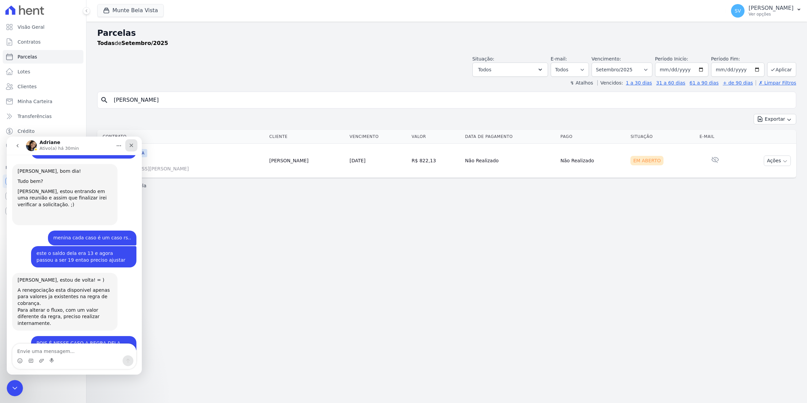
click at [129, 141] on div "Fechar" at bounding box center [131, 145] width 12 height 12
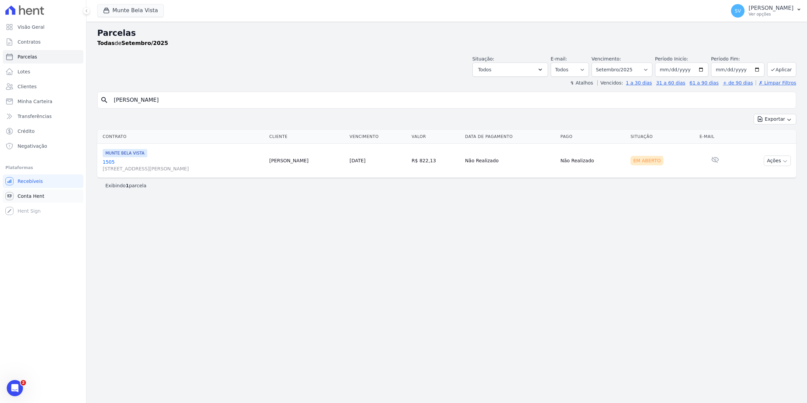
click at [32, 195] on span "Conta Hent" at bounding box center [31, 196] width 27 height 7
